Goal: Information Seeking & Learning: Find specific fact

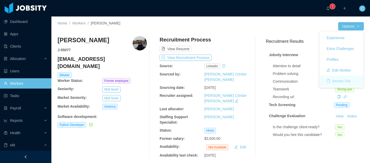
click at [347, 80] on button "Worker File" at bounding box center [339, 81] width 32 height 8
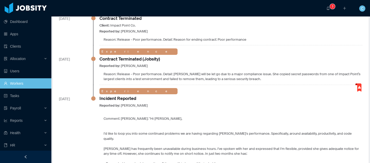
scroll to position [166, 0]
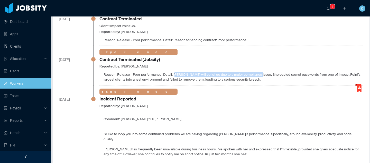
drag, startPoint x: 173, startPoint y: 74, endPoint x: 256, endPoint y: 75, distance: 82.8
click at [256, 75] on div "Reason: Release - Poor performance. Detail: [PERSON_NAME] will be let go due to…" at bounding box center [230, 77] width 263 height 10
click at [215, 73] on div "Reason: Release - Poor performance. Detail: [PERSON_NAME] will be let go due to…" at bounding box center [230, 77] width 263 height 10
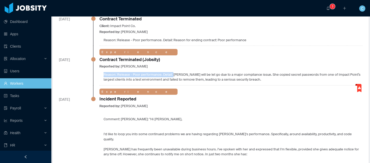
drag, startPoint x: 172, startPoint y: 73, endPoint x: 249, endPoint y: 69, distance: 76.7
click at [249, 69] on div "Experience Contract Terminated (Jobsity) Reported by: [PERSON_NAME] Reason: Rel…" at bounding box center [230, 65] width 263 height 33
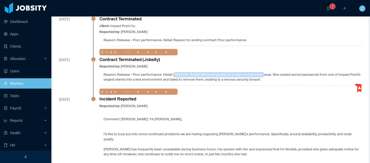
drag, startPoint x: 258, startPoint y: 75, endPoint x: 174, endPoint y: 73, distance: 83.0
click at [174, 73] on div "Reason: Release - Poor performance. Detail: [PERSON_NAME] will be let go due to…" at bounding box center [230, 77] width 263 height 10
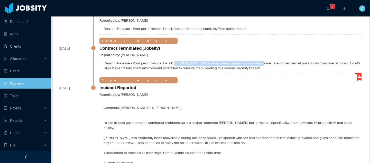
scroll to position [179, 0]
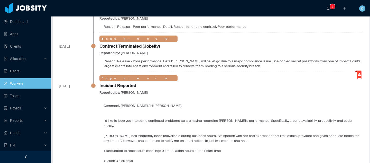
click at [250, 67] on div "Reason: Release - Poor performance. Detail: [PERSON_NAME] will be let go due to…" at bounding box center [230, 64] width 263 height 10
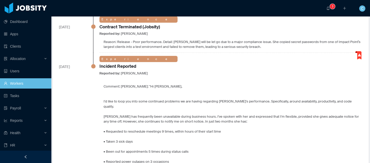
scroll to position [200, 0]
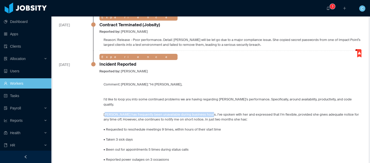
drag, startPoint x: 105, startPoint y: 110, endPoint x: 205, endPoint y: 109, distance: 100.2
click at [205, 112] on p "[PERSON_NAME] has frequently been unavailable during business hours. I've spoke…" at bounding box center [233, 117] width 259 height 10
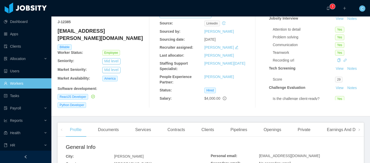
scroll to position [45, 0]
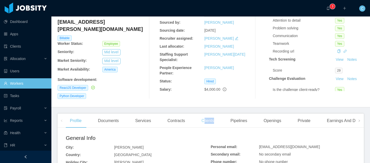
click at [206, 117] on div "Clients" at bounding box center [207, 120] width 21 height 14
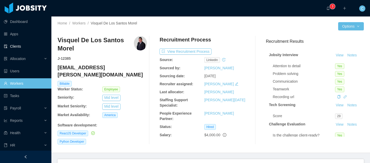
click at [36, 46] on link "Clients" at bounding box center [25, 46] width 43 height 10
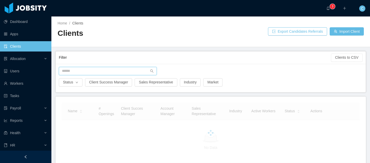
click at [78, 70] on input "text" at bounding box center [108, 71] width 98 height 8
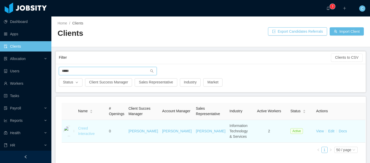
type input "*****"
click at [84, 133] on link "Creed Interactive" at bounding box center [86, 131] width 17 height 10
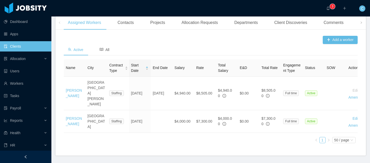
scroll to position [169, 0]
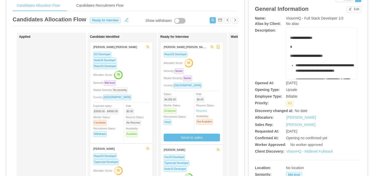
scroll to position [22, 0]
